Goal: Task Accomplishment & Management: Manage account settings

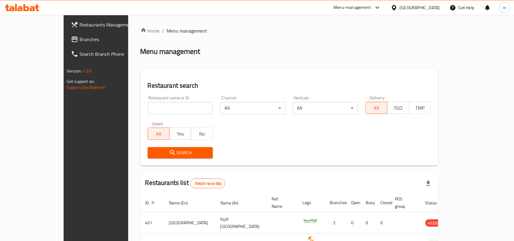
click at [398, 7] on icon at bounding box center [394, 8] width 6 height 6
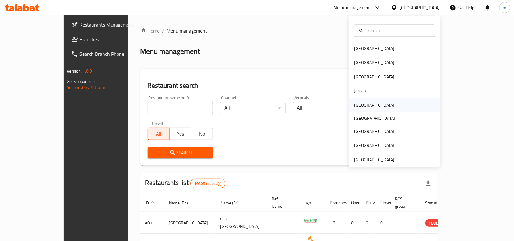
click at [360, 106] on div "[GEOGRAPHIC_DATA]" at bounding box center [375, 105] width 40 height 7
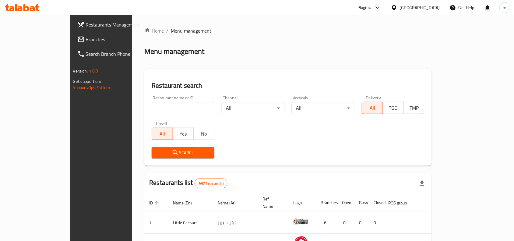
click at [86, 41] on span "Branches" at bounding box center [118, 39] width 65 height 7
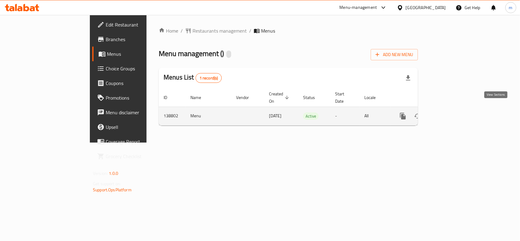
click at [451, 112] on icon "enhanced table" at bounding box center [446, 115] width 7 height 7
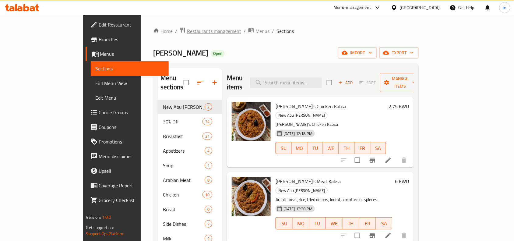
click at [187, 27] on span "Restaurants management" at bounding box center [214, 30] width 54 height 7
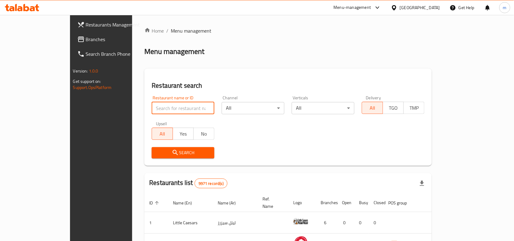
click at [152, 107] on input "search" at bounding box center [183, 108] width 63 height 12
paste input "611832"
type input "611832"
click at [50, 14] on div "Menu-management [GEOGRAPHIC_DATA] Get Help m" at bounding box center [257, 7] width 514 height 15
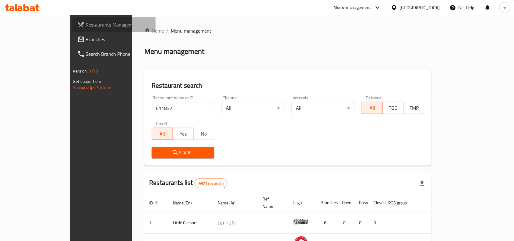
click at [86, 25] on span "Restaurants Management" at bounding box center [118, 24] width 65 height 7
